Goal: Use online tool/utility: Utilize a website feature to perform a specific function

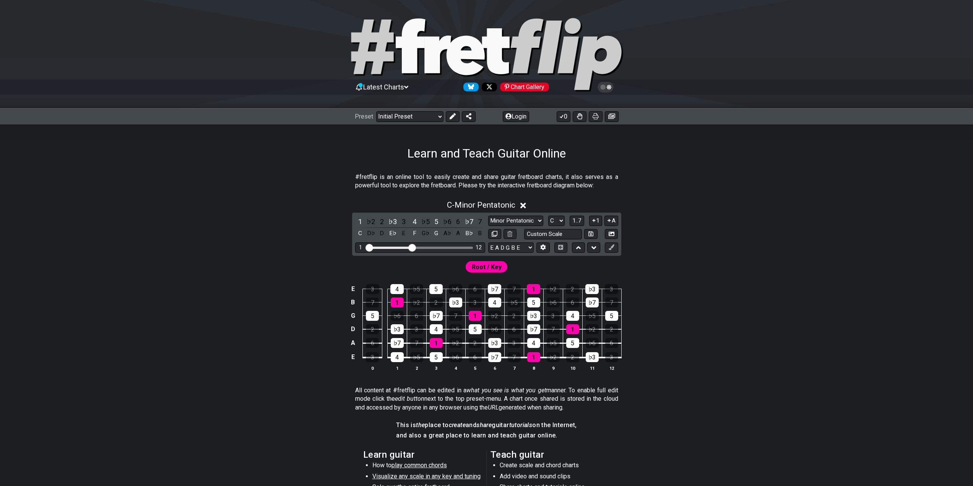
click at [513, 122] on div "Preset Welcome to #fretflip! Initial Preset Custom Preset Minor Pentatonic Majo…" at bounding box center [486, 116] width 973 height 17
click at [513, 119] on button "Login" at bounding box center [516, 116] width 26 height 11
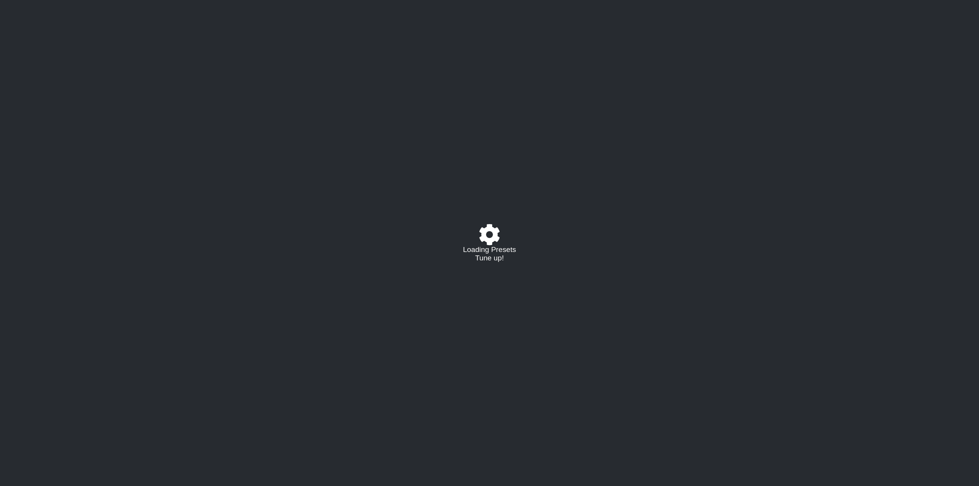
select select "C"
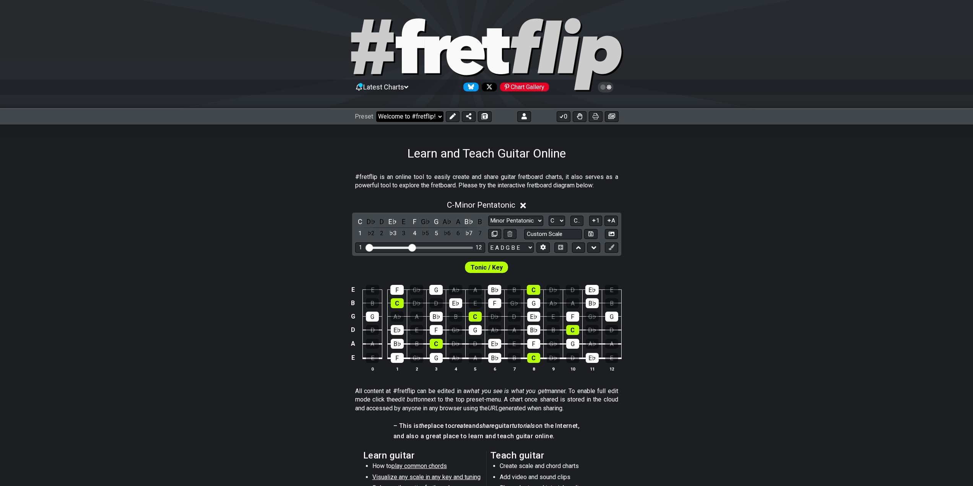
click at [422, 113] on select "Welcome to #fretflip! Initial Preset Custom Preset Learn and Teach Guitar Onlin…" at bounding box center [409, 116] width 67 height 11
click at [376, 111] on select "Welcome to #fretflip! Initial Preset Custom Preset Learn and Teach Guitar Onlin…" at bounding box center [409, 116] width 67 height 11
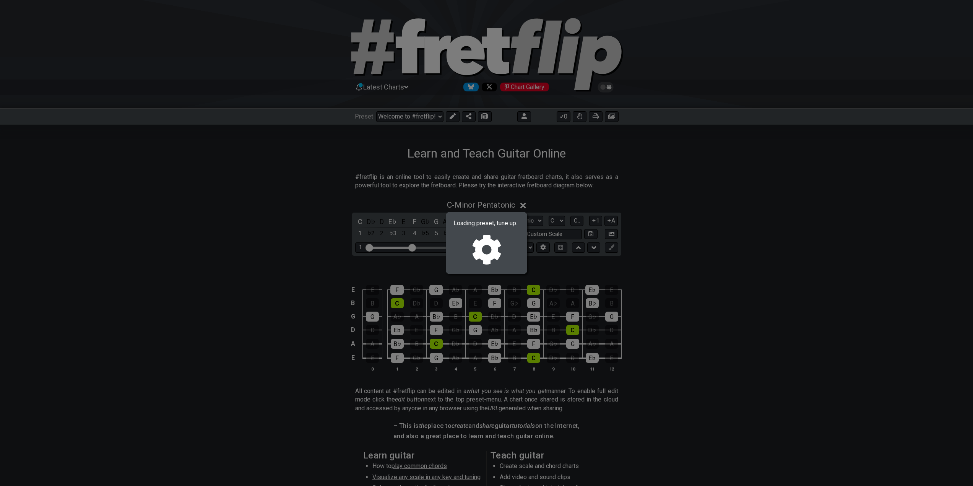
select select "/02MXTBB3"
select select "Minor / Aeolian"
select select "B E A D G B E"
select select "C"
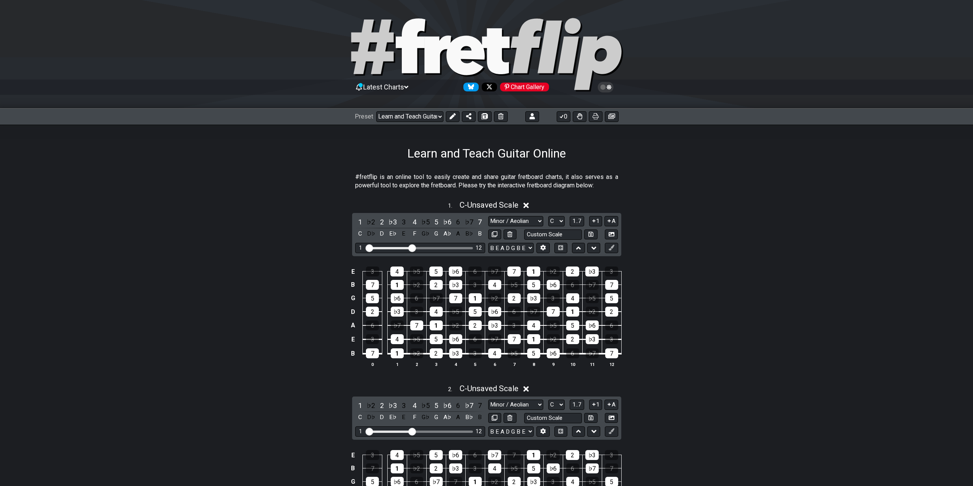
scroll to position [153, 0]
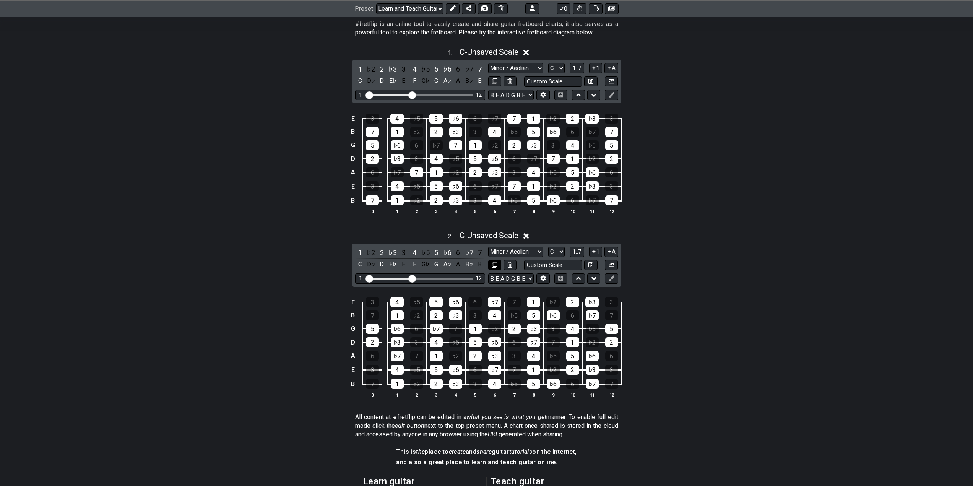
click at [497, 265] on icon at bounding box center [495, 265] width 6 height 6
select select "C"
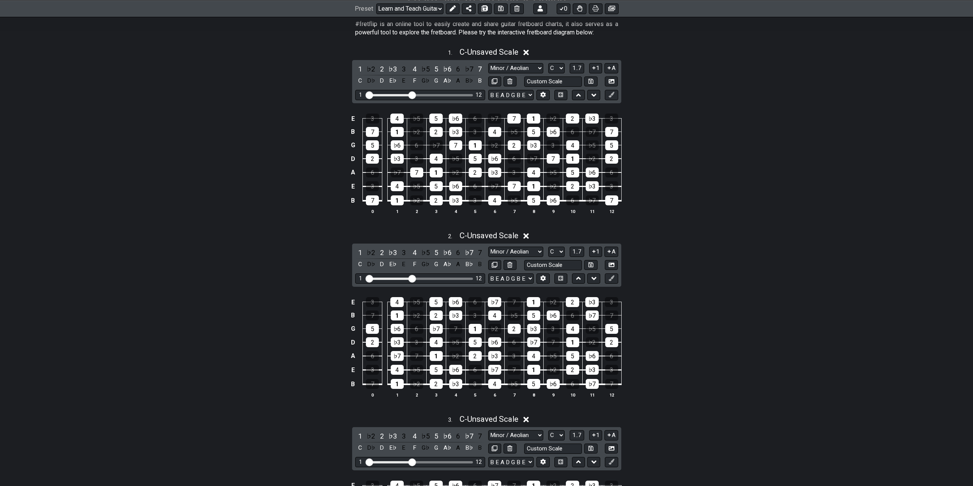
scroll to position [268, 0]
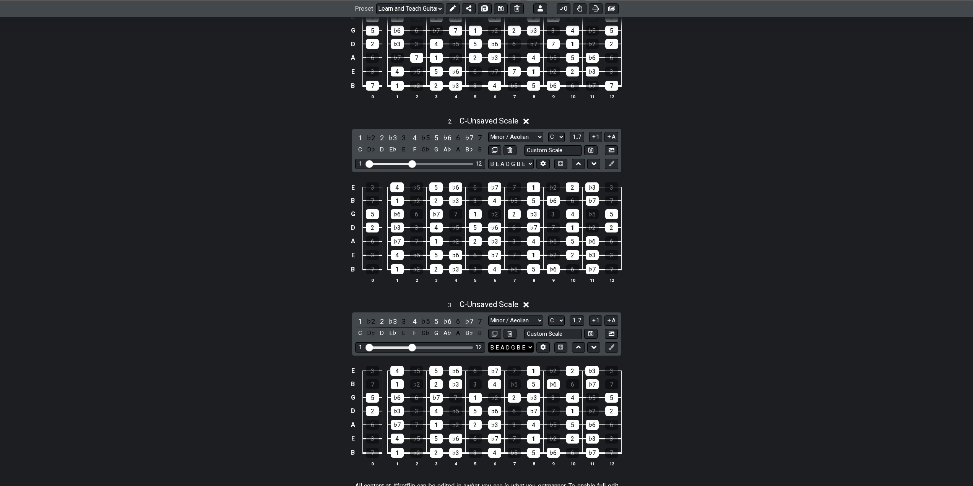
click at [521, 351] on select "B E A D G B E E A D G B E E A D G B E B E A D F♯ B A D G C E A D A D G B E E♭ A…" at bounding box center [511, 347] width 46 height 10
click at [528, 349] on select "B E A D G B E E A D G B E E A D G B E B E A D F♯ B A D G C E A D A D G B E E♭ A…" at bounding box center [511, 347] width 46 height 10
click at [546, 349] on icon at bounding box center [543, 347] width 6 height 6
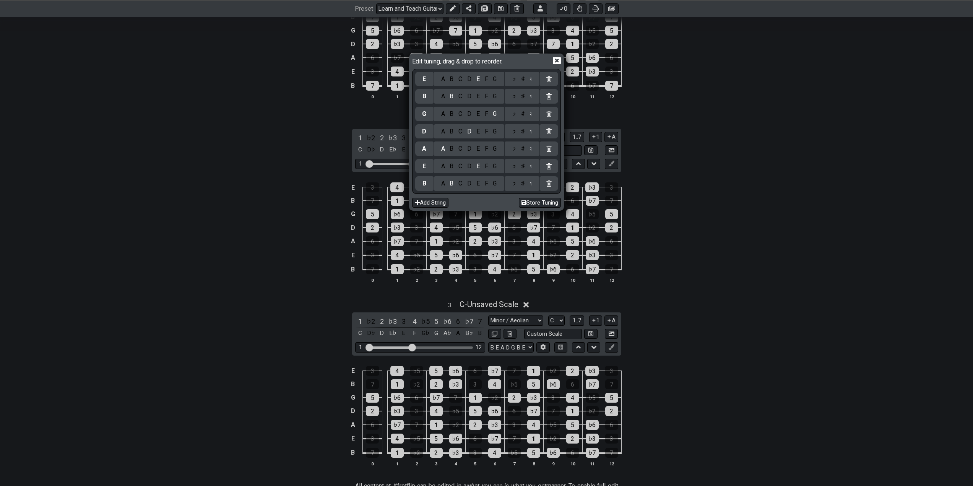
click at [496, 187] on div "G" at bounding box center [495, 183] width 9 height 8
click at [523, 188] on div "♭ ♯ ♮" at bounding box center [522, 183] width 35 height 15
click at [524, 184] on div "♯" at bounding box center [522, 183] width 9 height 8
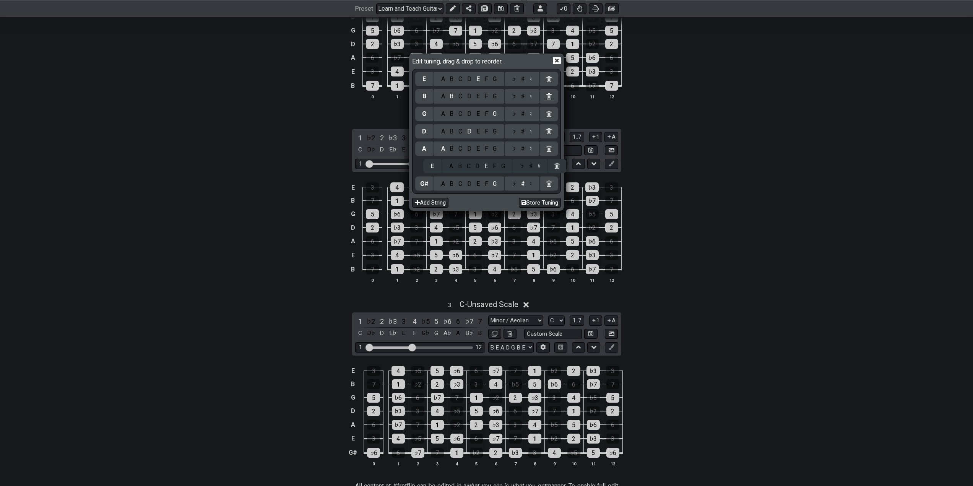
click at [451, 170] on div "E A B C D E F G ♭ ♯ ♮ B A B C D E F G ♭ ♯ ♮ G A B C D E F G ♭ ♯ ♮ D A B C D E F…" at bounding box center [486, 131] width 143 height 122
click at [462, 170] on div "C" at bounding box center [460, 166] width 9 height 8
click at [523, 170] on div "♯" at bounding box center [522, 166] width 9 height 8
click at [496, 151] on div "G" at bounding box center [495, 149] width 9 height 8
click at [521, 149] on div "♯" at bounding box center [522, 149] width 9 height 8
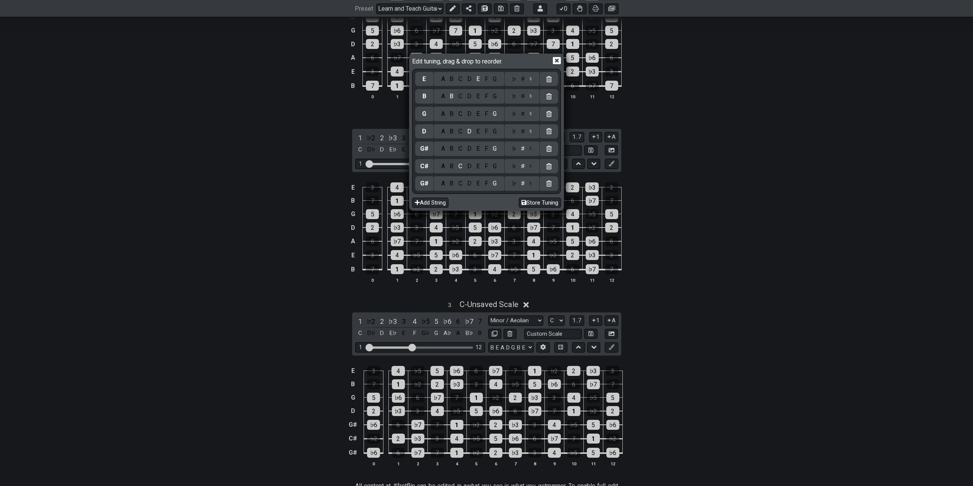
click at [462, 135] on div "C" at bounding box center [460, 131] width 9 height 8
click at [524, 136] on div "♭ ♯ ♮" at bounding box center [522, 131] width 35 height 15
click at [524, 132] on div "♯" at bounding box center [522, 131] width 9 height 8
click at [486, 114] on div "F" at bounding box center [486, 114] width 8 height 8
click at [522, 113] on div "♯" at bounding box center [522, 114] width 9 height 8
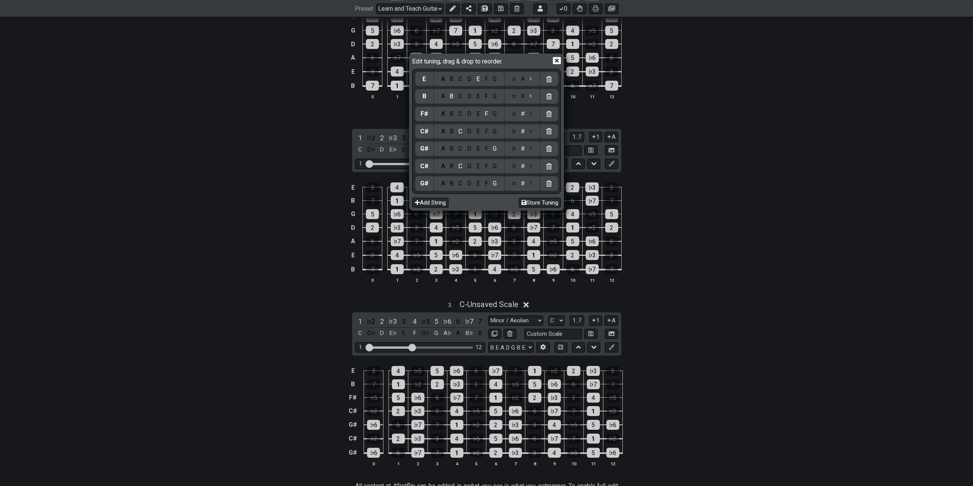
click at [444, 96] on div "A" at bounding box center [443, 96] width 9 height 8
click at [522, 96] on div "♯" at bounding box center [522, 96] width 9 height 8
click at [470, 79] on div "D" at bounding box center [469, 79] width 9 height 8
click at [524, 82] on div "♯" at bounding box center [522, 79] width 9 height 8
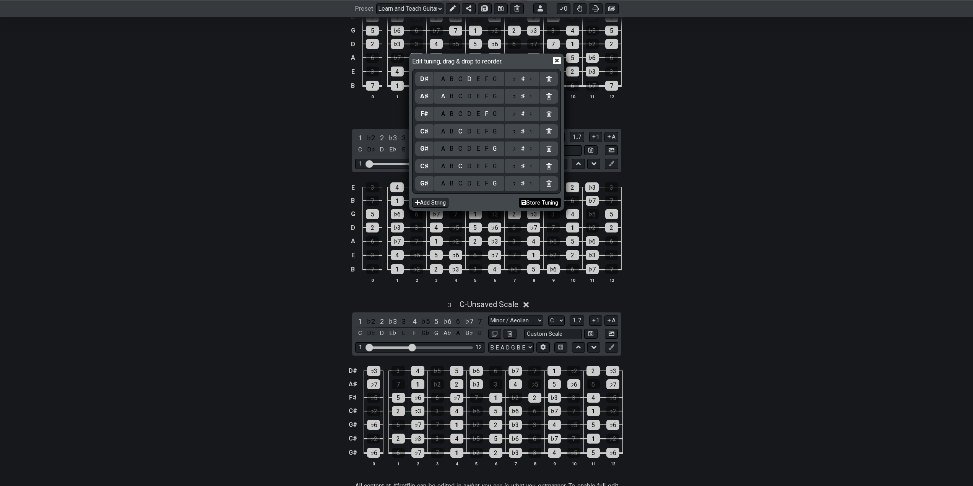
click at [538, 203] on button "Store Tuning" at bounding box center [540, 203] width 42 height 10
select select "G# C# G# C# F# A# D#"
click at [558, 60] on icon at bounding box center [557, 61] width 8 height 8
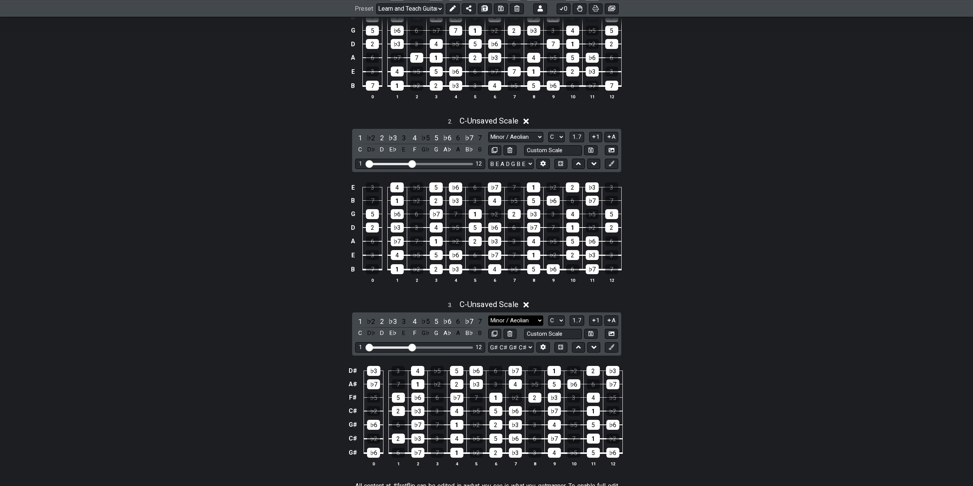
click at [527, 319] on select "Minor / Aeolian Click to edit Minor Pentatonic Major Pentatonic Minor Blues Maj…" at bounding box center [515, 321] width 55 height 10
click at [540, 324] on select "Minor / Aeolian Click to edit Minor Pentatonic Major Pentatonic Minor Blues Maj…" at bounding box center [515, 321] width 55 height 10
click at [479, 323] on div "7" at bounding box center [480, 321] width 10 height 10
click at [480, 322] on div "7" at bounding box center [480, 321] width 10 height 10
click at [472, 323] on div "♭7" at bounding box center [469, 321] width 10 height 10
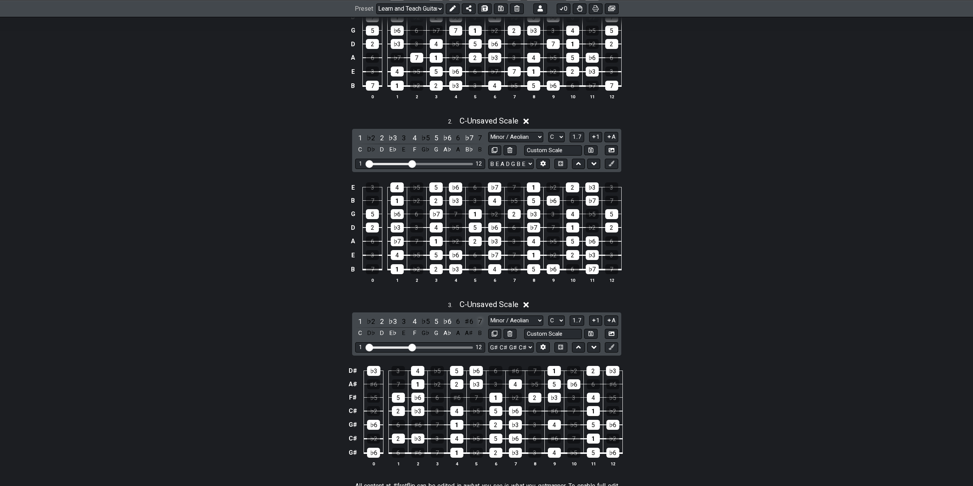
click at [482, 322] on div "7" at bounding box center [480, 321] width 10 height 10
click at [558, 320] on select "A♭ A A♯ B♭ B C C♯ D♭ D D♯ E♭ E F F♯ G♭ G G♯" at bounding box center [556, 321] width 16 height 10
select select "G#"
click at [548, 316] on select "A♭ A A♯ B♭ B C C♯ D♭ D D♯ E♭ E F F♯ G♭ G G♯" at bounding box center [556, 321] width 16 height 10
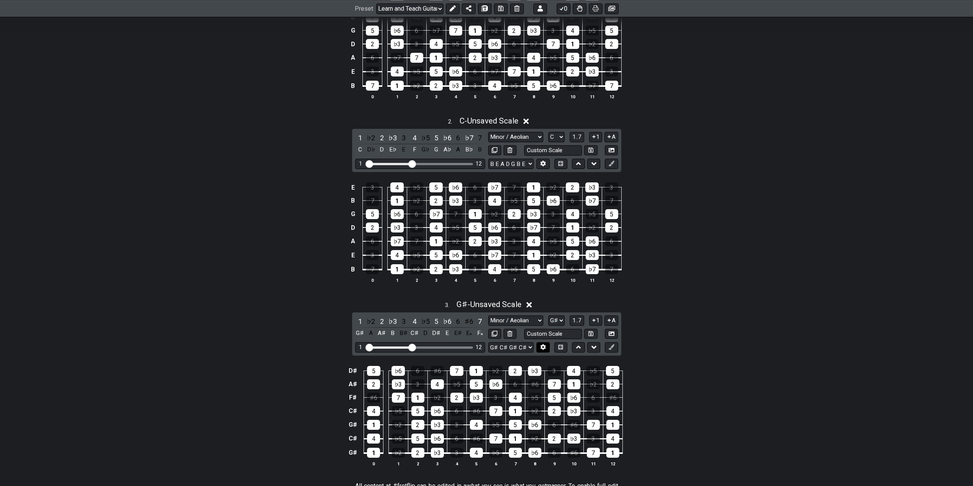
click at [543, 346] on icon at bounding box center [543, 347] width 6 height 6
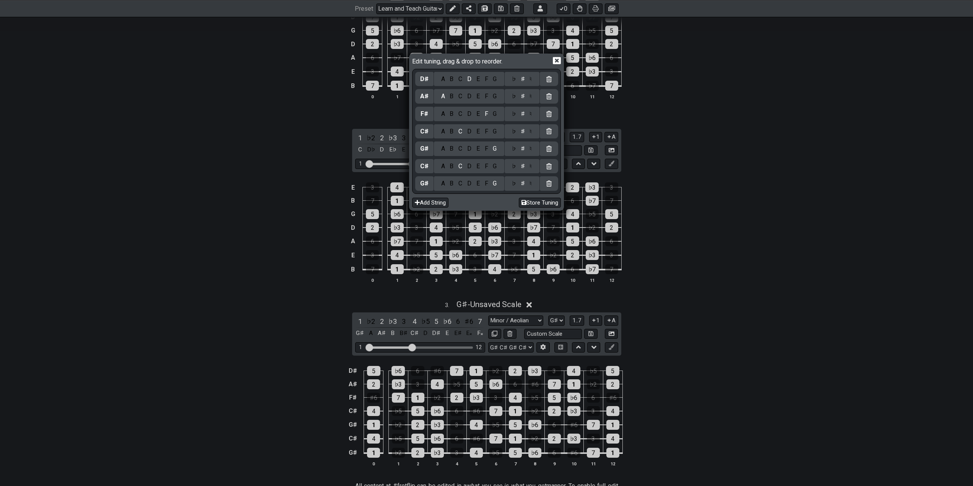
click at [553, 61] on icon at bounding box center [557, 60] width 8 height 7
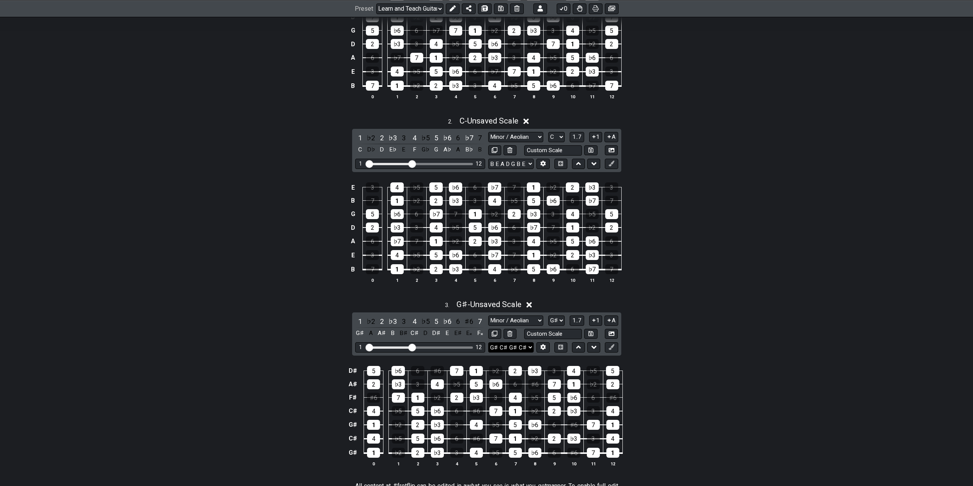
click at [524, 346] on select "B E A D G B E G♯ C♯ G♯ C♯ F♯ A♯ D♯ E A D G B E B E A D F♯ B A D G C E A D A D G…" at bounding box center [511, 347] width 46 height 10
click at [529, 349] on select "B E A D G B E G♯ C♯ G♯ C♯ F♯ A♯ D♯ E A D G B E B E A D F♯ B A D G C E A D A D G…" at bounding box center [511, 347] width 46 height 10
click at [530, 350] on select "B E A D G B E G♯ C♯ G♯ C♯ F♯ A♯ D♯ E A D G B E B E A D F♯ B A D G C E A D A D G…" at bounding box center [511, 347] width 46 height 10
click at [545, 350] on button at bounding box center [543, 347] width 13 height 10
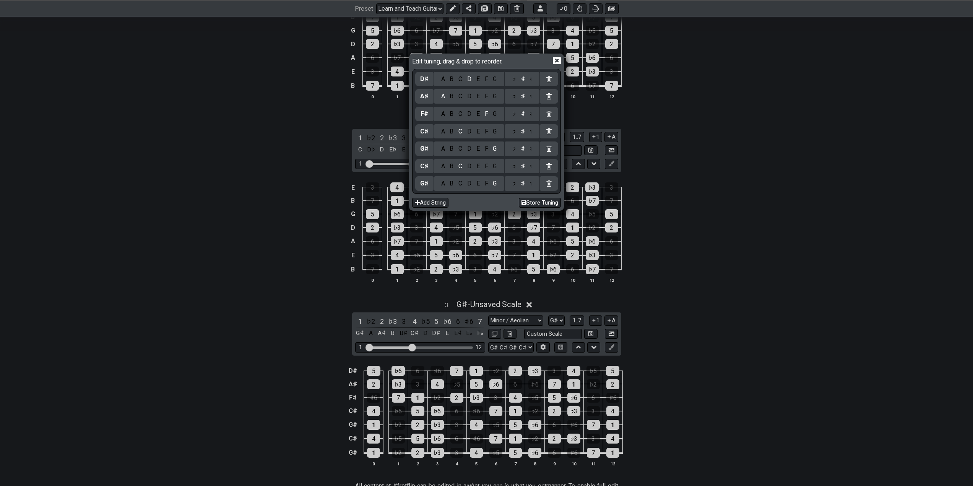
click at [473, 168] on div "D" at bounding box center [469, 166] width 9 height 8
click at [544, 202] on button "Store Tuning" at bounding box center [540, 203] width 42 height 10
select select "G# D# G# C# F# A# D#"
click at [557, 60] on icon at bounding box center [557, 61] width 8 height 8
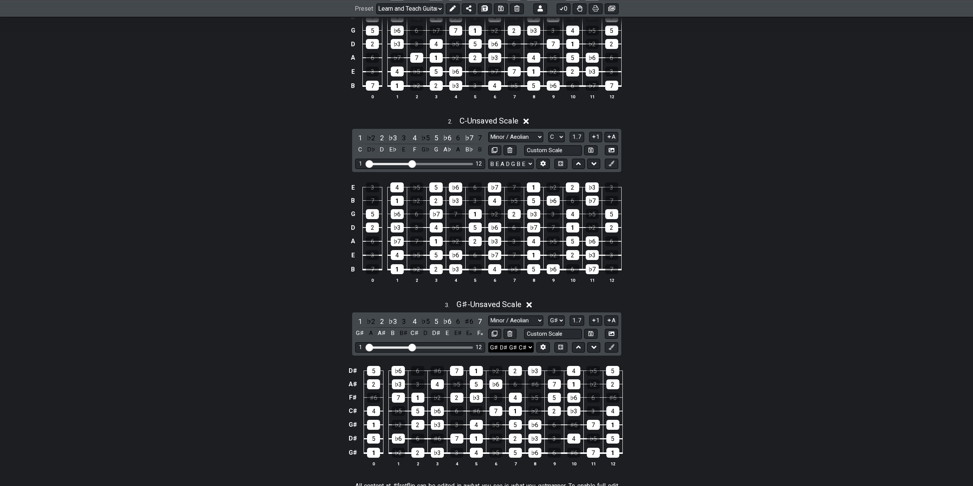
click at [527, 347] on select "B E A D G B E G♯ D♯ G♯ C♯ F♯ A♯ D♯ E A D G B E B E A D F♯ B A D G C E A D A D G…" at bounding box center [511, 347] width 46 height 10
click at [528, 348] on select "B E A D G B E G♯ D♯ G♯ C♯ F♯ A♯ D♯ E A D G B E B E A D F♯ B A D G C E A D A D G…" at bounding box center [511, 347] width 46 height 10
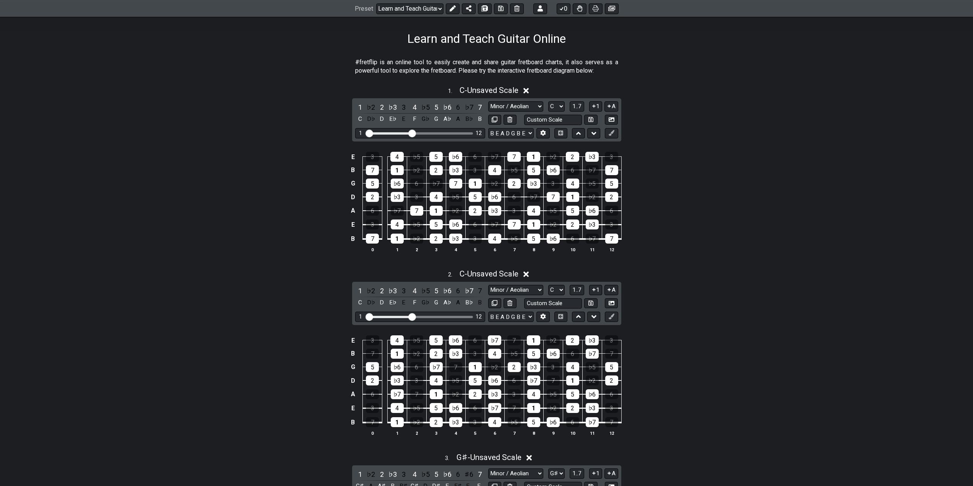
scroll to position [191, 0]
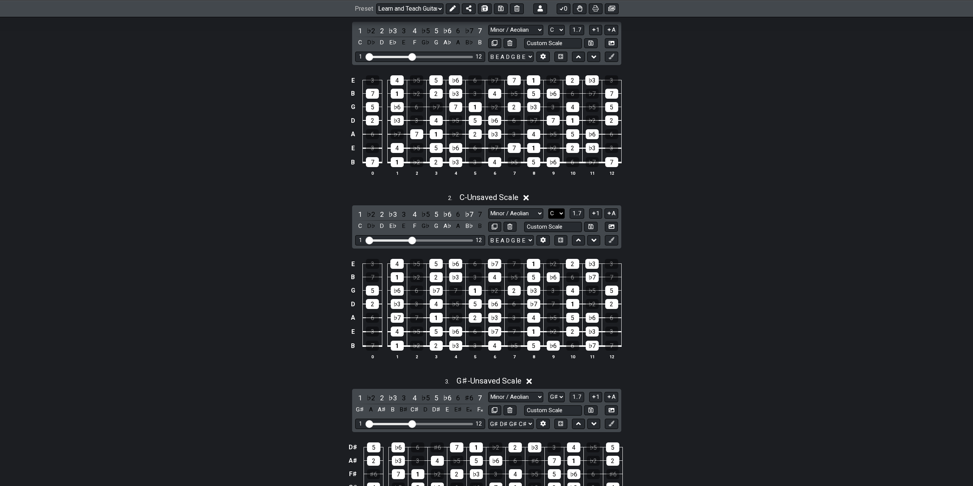
click at [555, 212] on select "A♭ A A♯ B♭ B C C♯ D♭ D D♯ E♭ E F F♯ G♭ G G♯" at bounding box center [556, 213] width 16 height 10
select select "B"
click at [548, 208] on select "A♭ A A♯ B♭ B C C♯ D♭ D D♯ E♭ E F F♯ G♭ G G♯" at bounding box center [556, 213] width 16 height 10
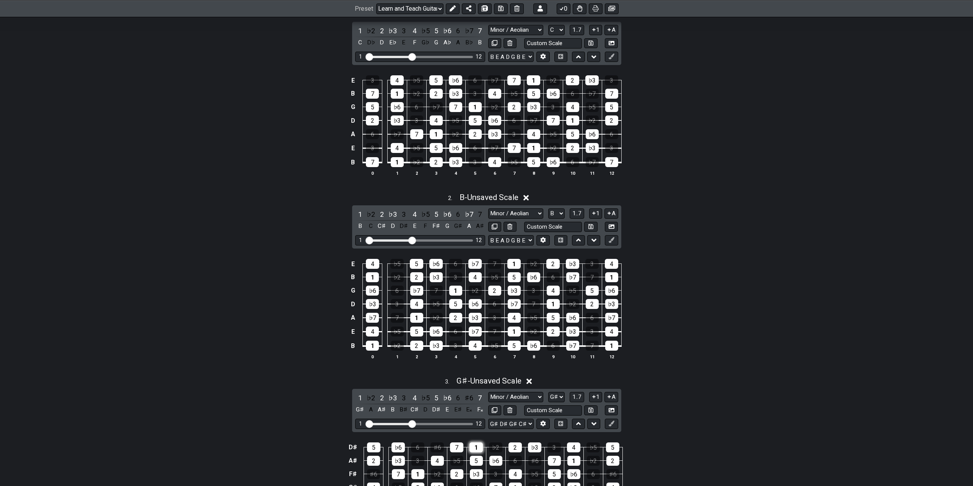
scroll to position [306, 0]
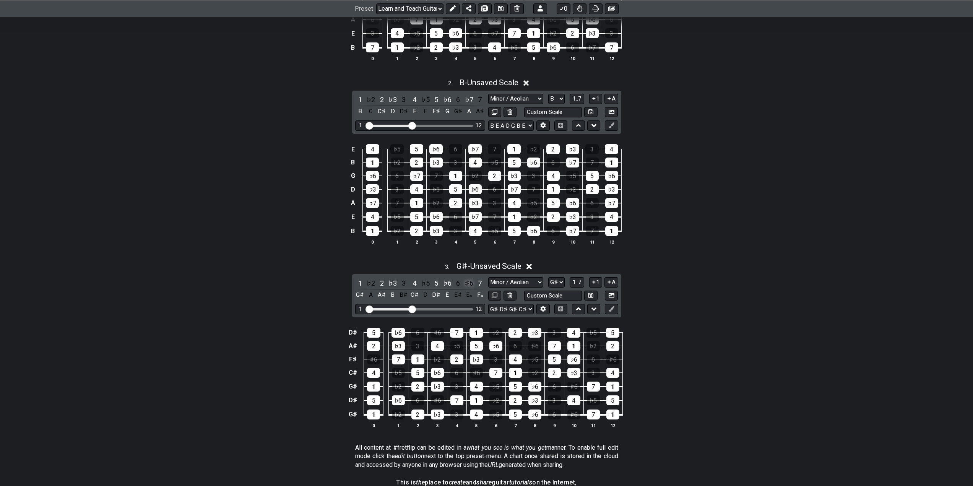
click at [472, 283] on div "♯6" at bounding box center [469, 283] width 10 height 10
click at [480, 284] on div "7" at bounding box center [480, 283] width 10 height 10
